Goal: Transaction & Acquisition: Book appointment/travel/reservation

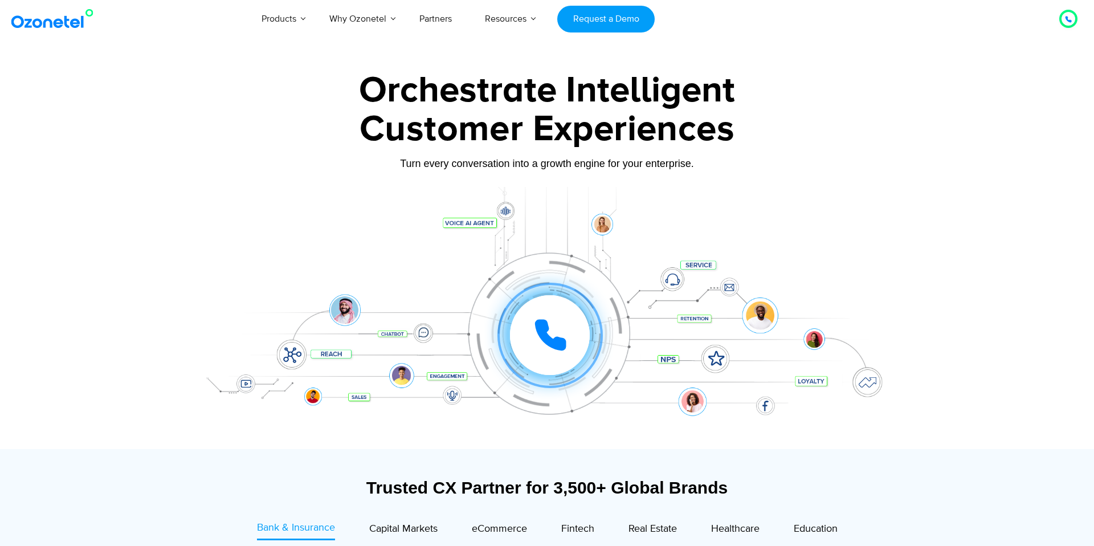
click at [579, 325] on div at bounding box center [550, 335] width 80 height 80
click at [503, 333] on div at bounding box center [498, 332] width 17 height 17
click at [604, 27] on link "Request a Demo" at bounding box center [605, 19] width 97 height 27
click at [605, 22] on link "Request a Demo" at bounding box center [605, 19] width 97 height 27
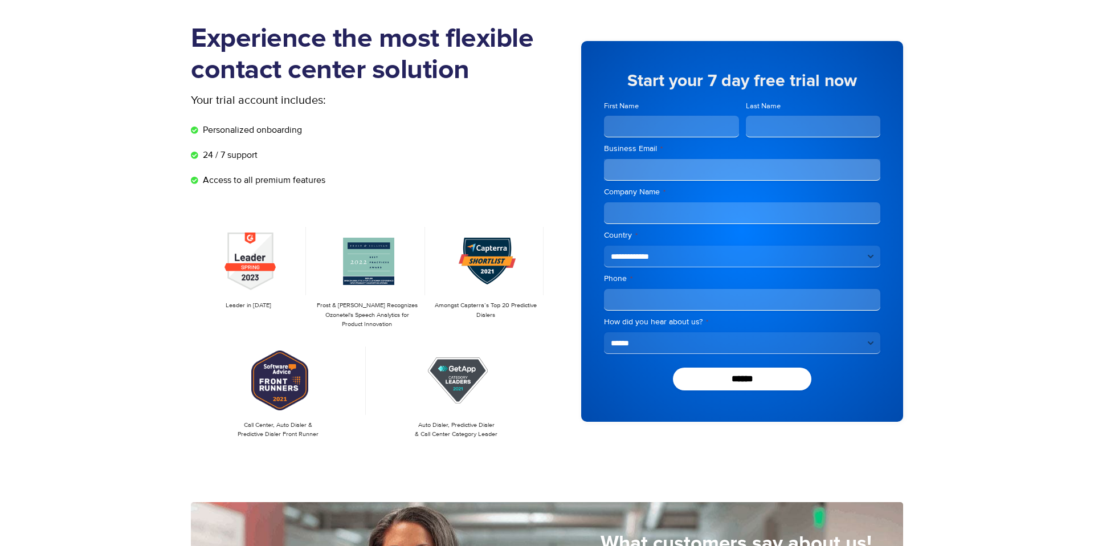
scroll to position [71, 0]
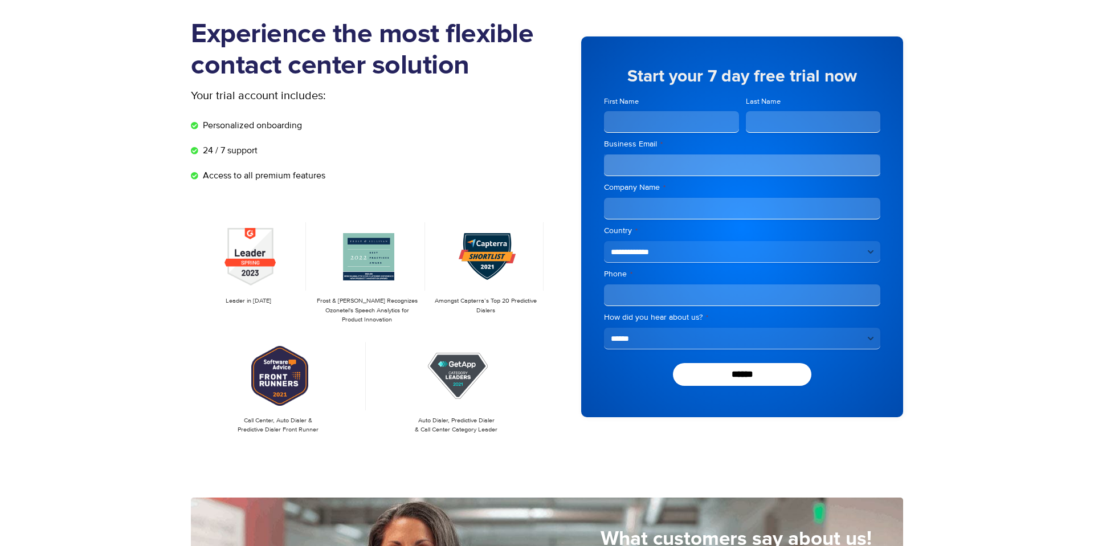
click at [674, 166] on input "Business Email *" at bounding box center [742, 165] width 276 height 22
click at [655, 161] on input "Business Email *" at bounding box center [742, 165] width 276 height 22
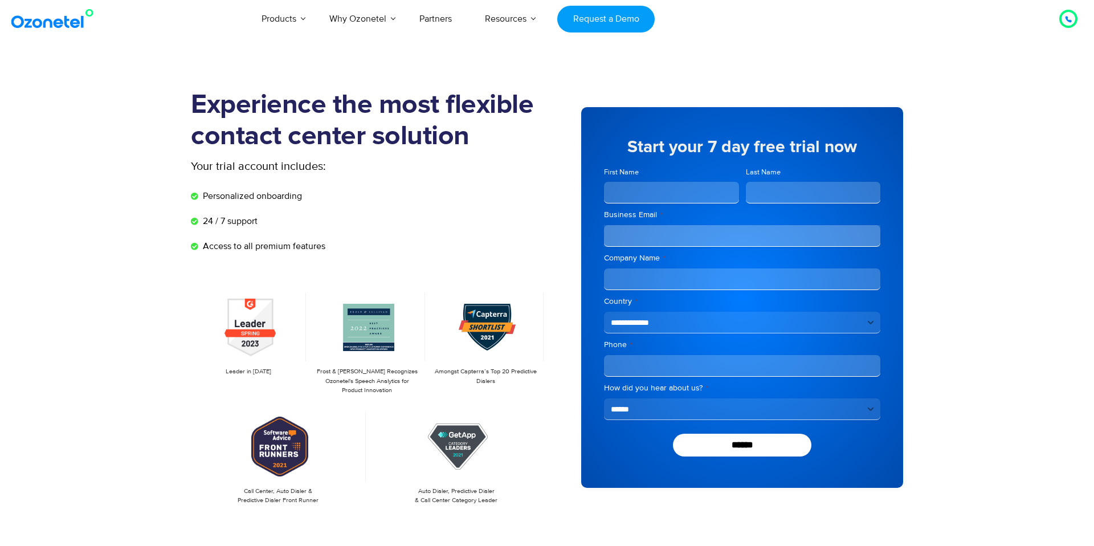
click at [66, 25] on img at bounding box center [55, 19] width 92 height 21
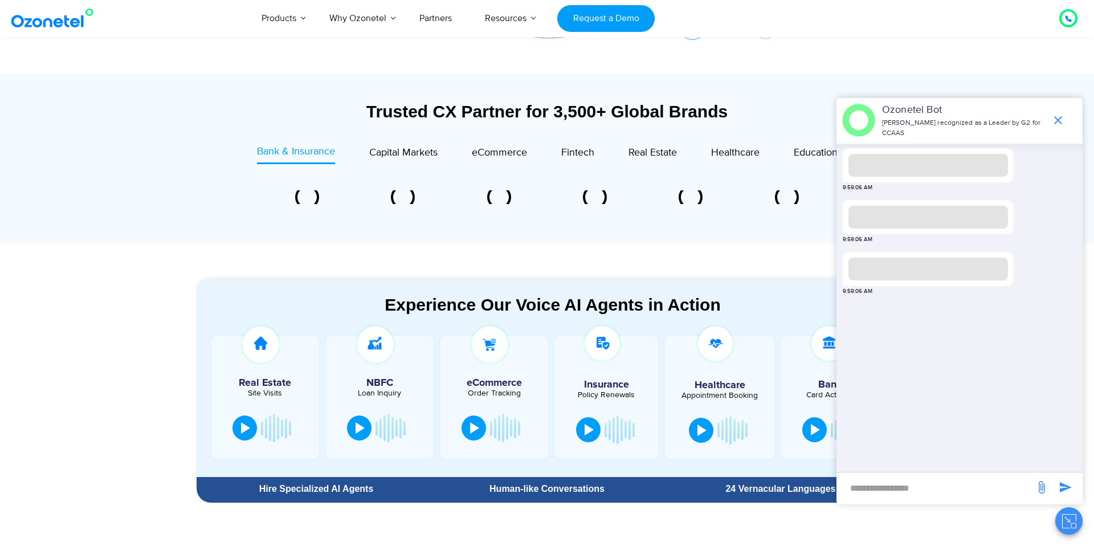
scroll to position [483, 0]
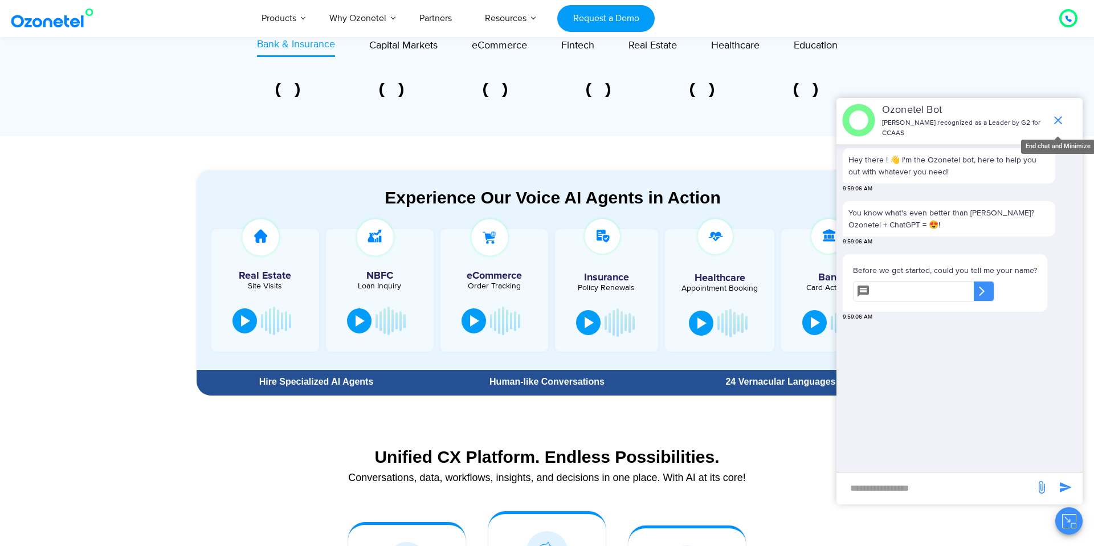
click at [1057, 124] on icon "end chat or minimize" at bounding box center [1059, 120] width 14 height 14
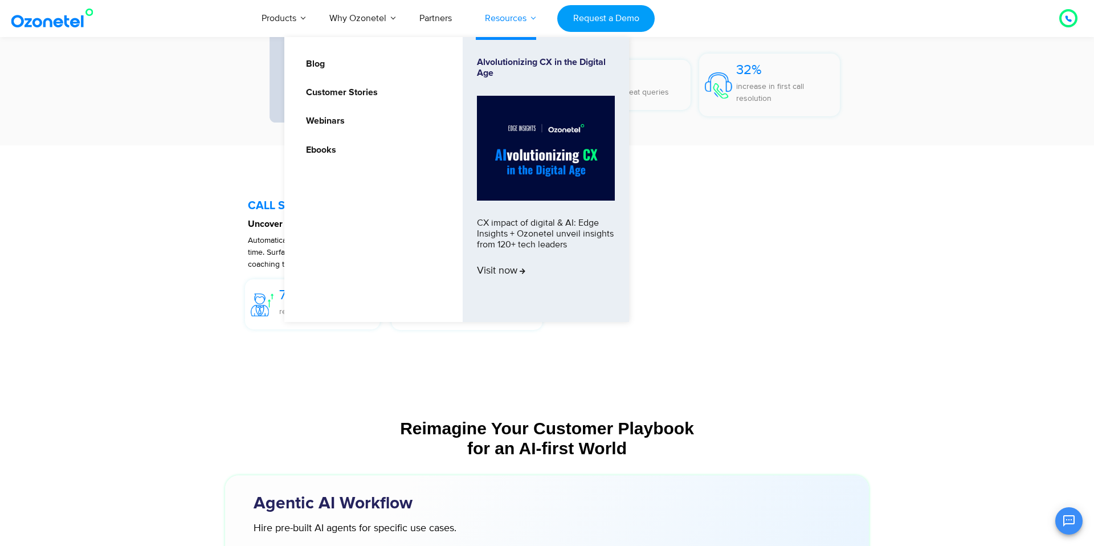
scroll to position [2265, 0]
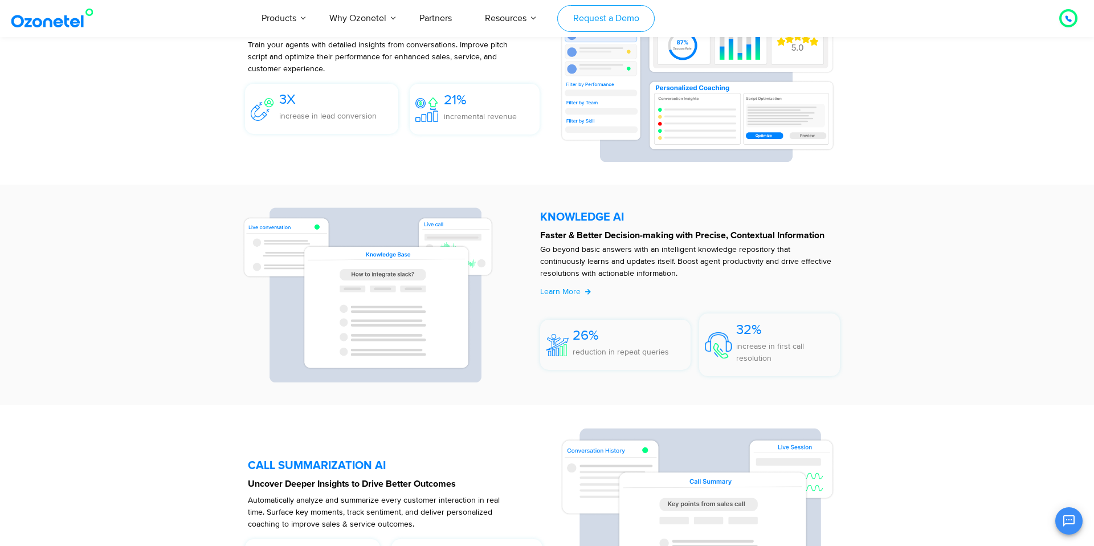
click at [616, 11] on link "Request a Demo" at bounding box center [605, 18] width 97 height 27
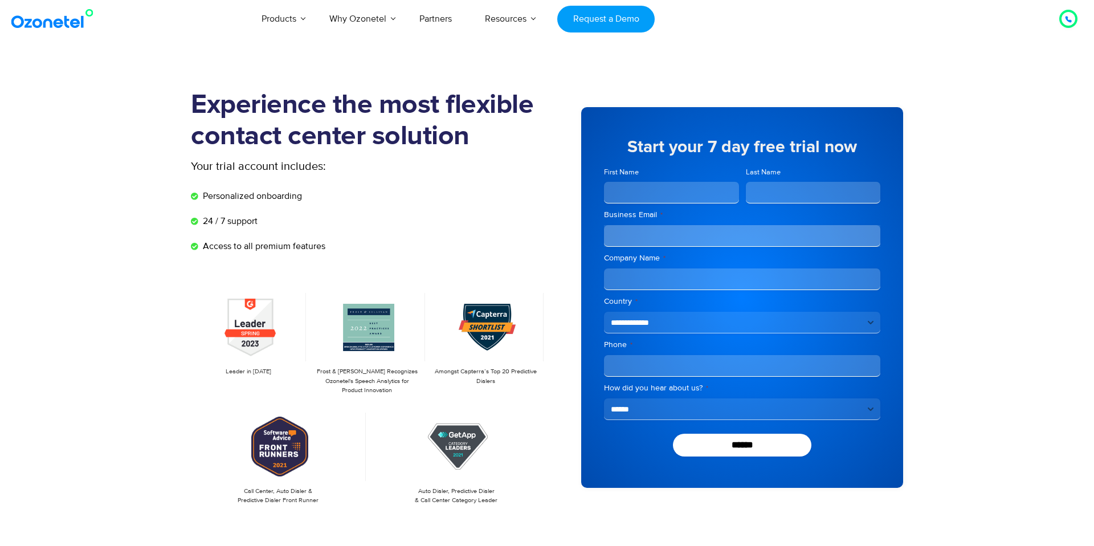
click at [54, 23] on img at bounding box center [55, 19] width 92 height 21
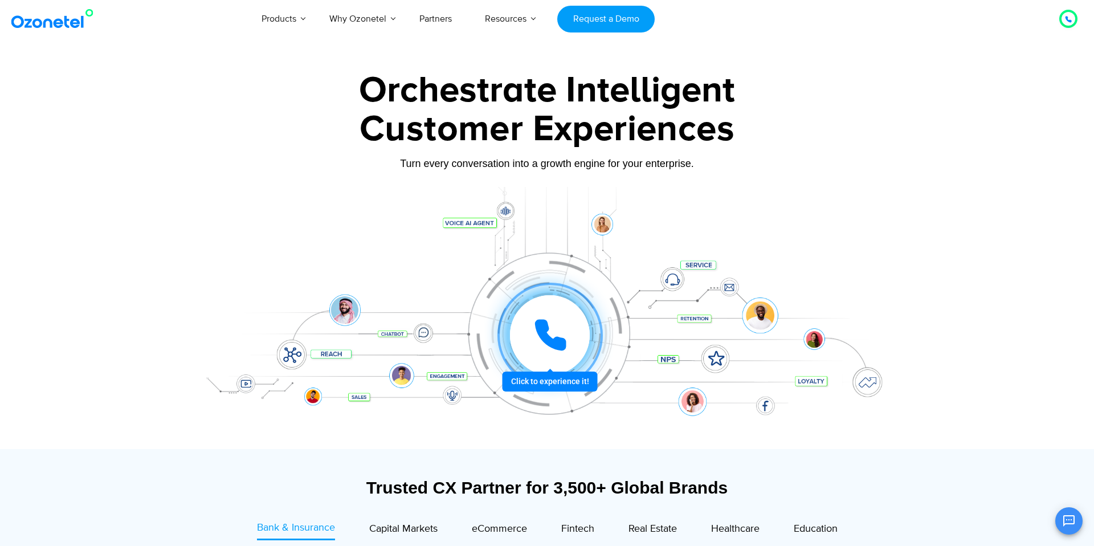
click at [1073, 518] on icon "Open chat" at bounding box center [1070, 521] width 14 height 14
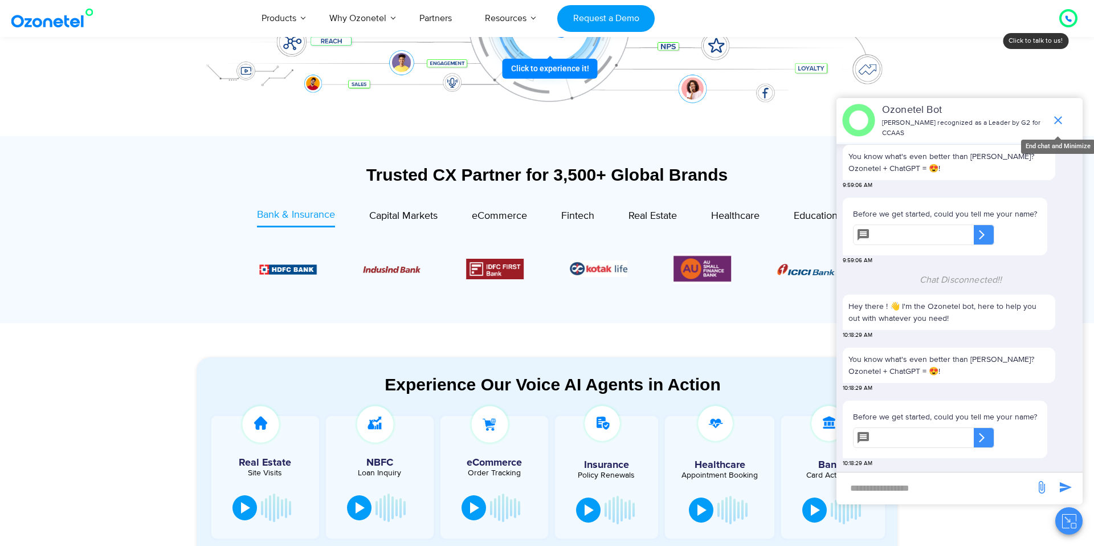
scroll to position [315, 0]
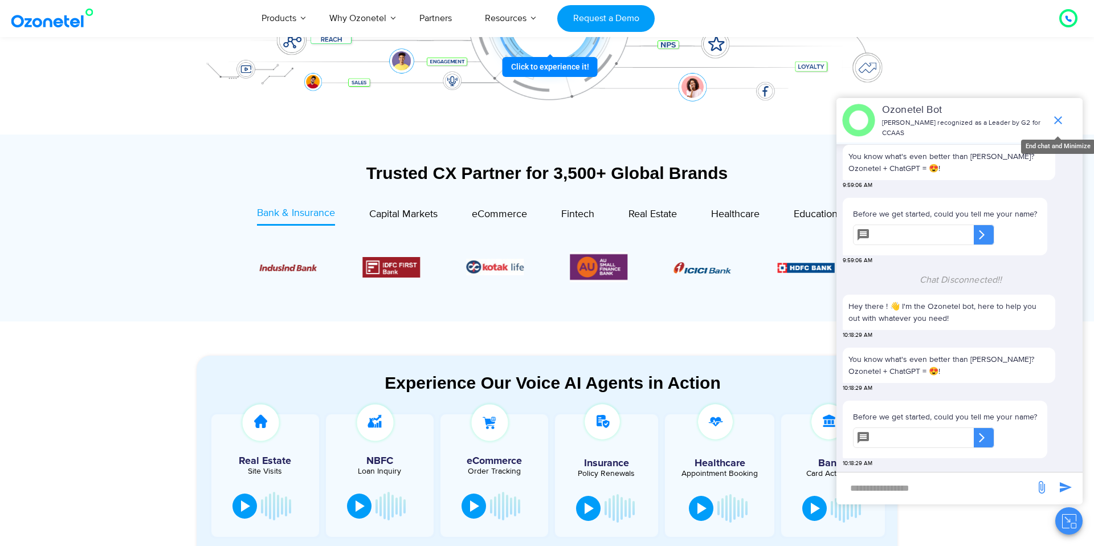
click at [1059, 122] on icon "end chat or minimize" at bounding box center [1059, 120] width 8 height 8
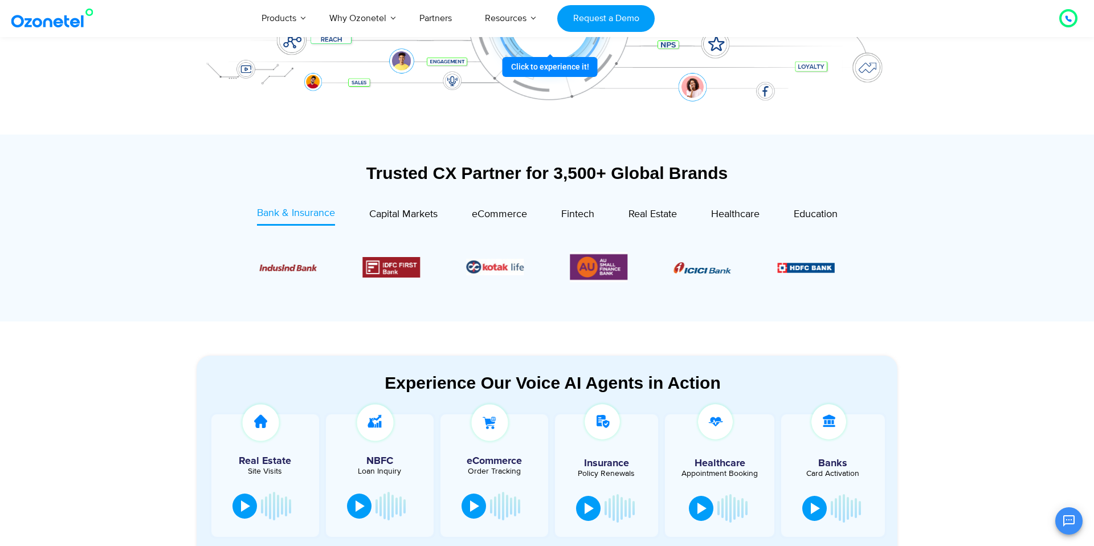
scroll to position [312, 0]
